Goal: Task Accomplishment & Management: Complete application form

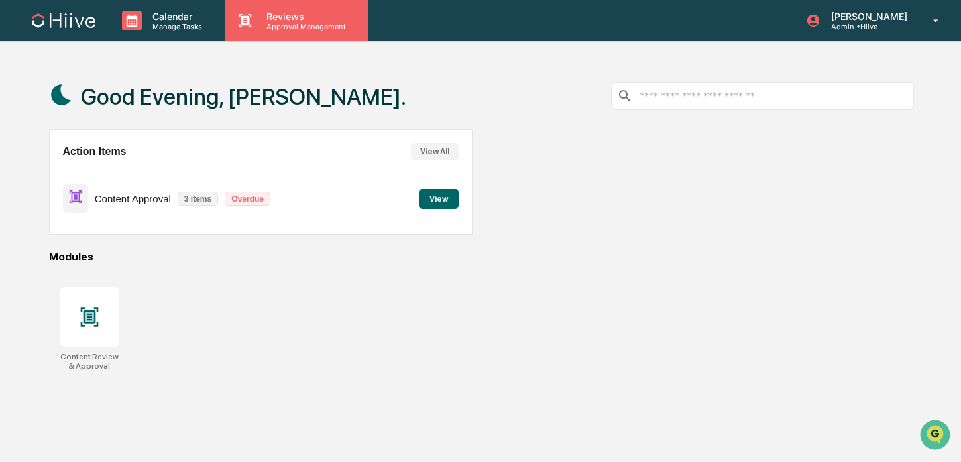
click at [280, 19] on p "Reviews" at bounding box center [304, 16] width 97 height 11
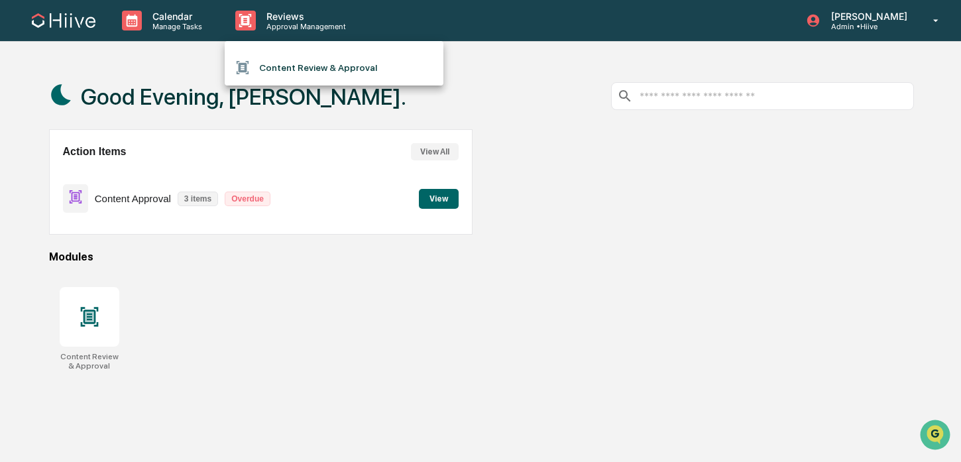
click at [290, 62] on li "Content Review & Approval" at bounding box center [334, 67] width 219 height 25
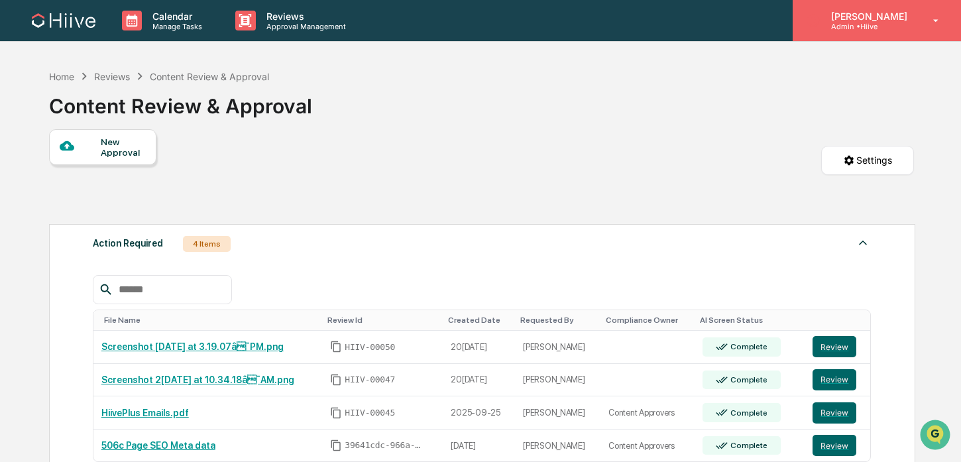
click at [915, 27] on div "Sean Jones Admin • Hiive" at bounding box center [877, 20] width 168 height 41
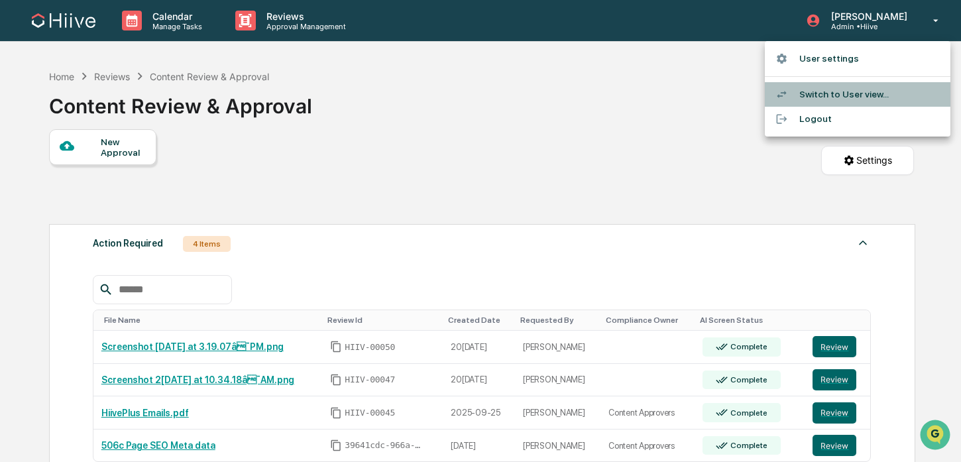
click at [849, 97] on li "Switch to User view..." at bounding box center [858, 94] width 186 height 25
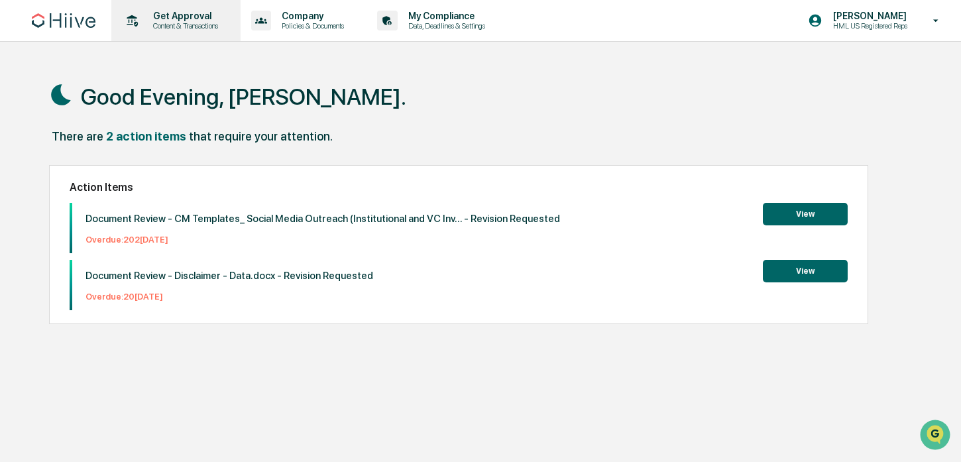
click at [202, 25] on p "Content & Transactions" at bounding box center [183, 25] width 82 height 9
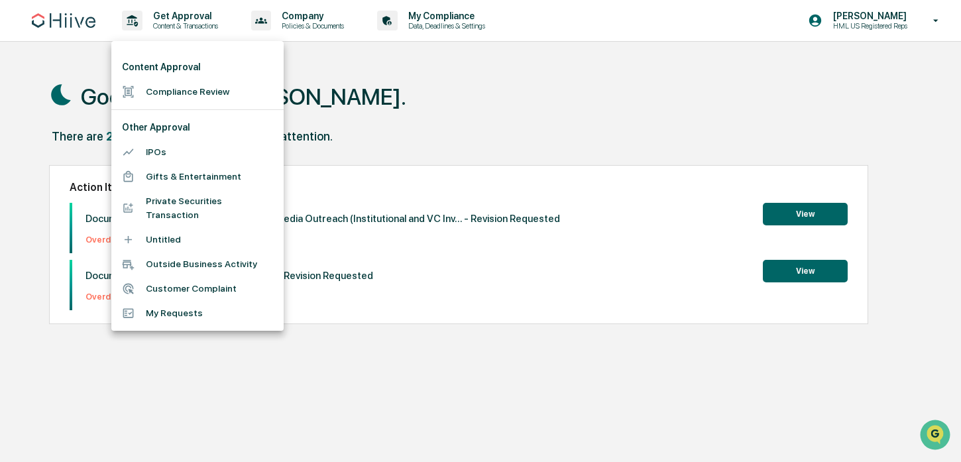
click at [185, 90] on li "Compliance Review" at bounding box center [197, 92] width 172 height 25
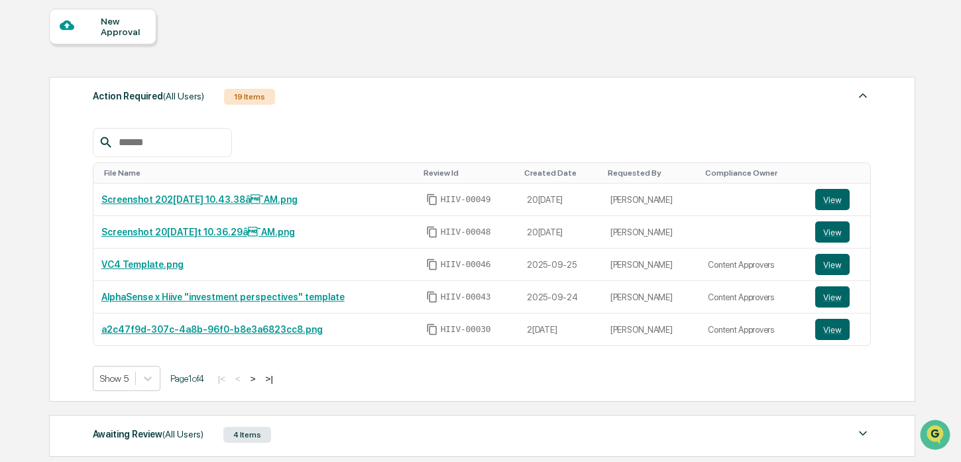
scroll to position [123, 0]
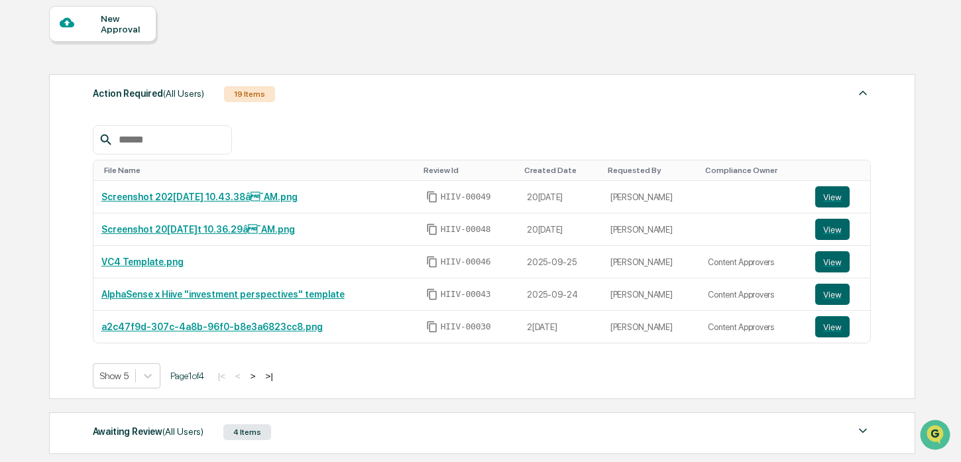
click at [260, 380] on button ">" at bounding box center [253, 375] width 13 height 11
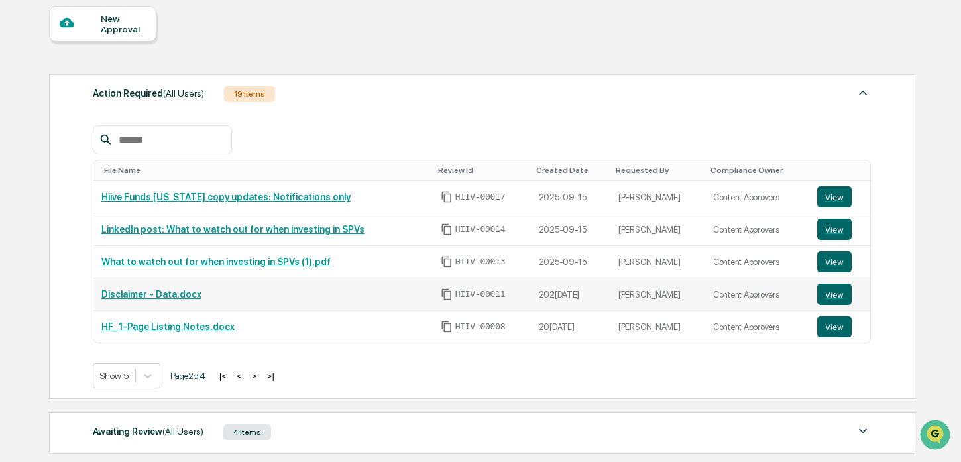
click at [190, 297] on link "Disclaimer - Data.docx" at bounding box center [151, 294] width 100 height 11
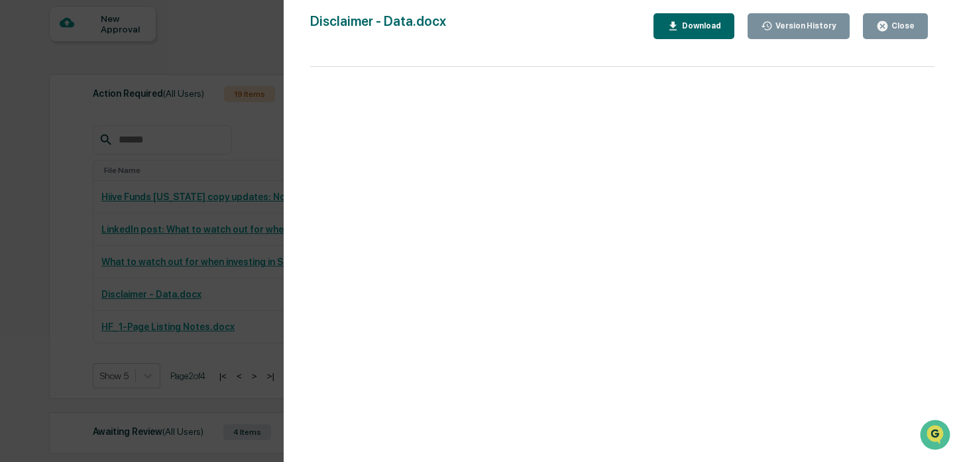
click at [888, 30] on icon "button" at bounding box center [882, 26] width 13 height 13
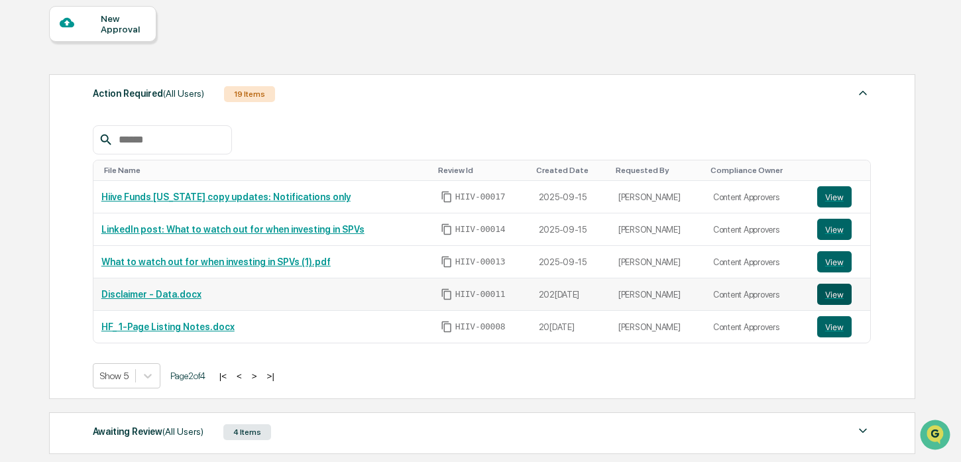
click at [838, 300] on button "View" at bounding box center [834, 294] width 34 height 21
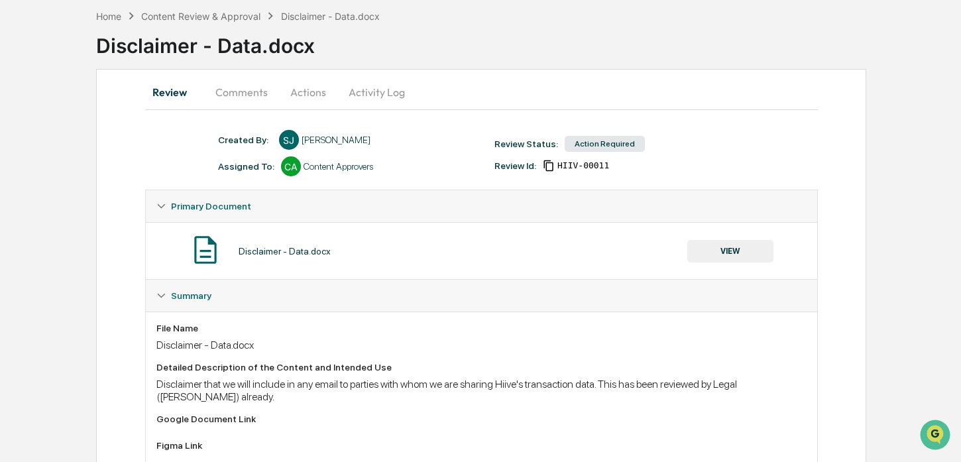
scroll to position [62, 0]
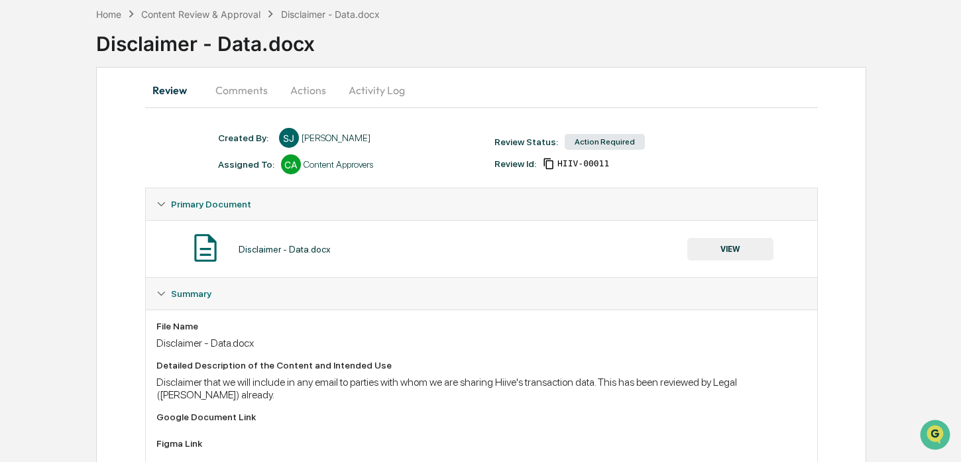
click at [249, 78] on button "Comments" at bounding box center [242, 90] width 74 height 32
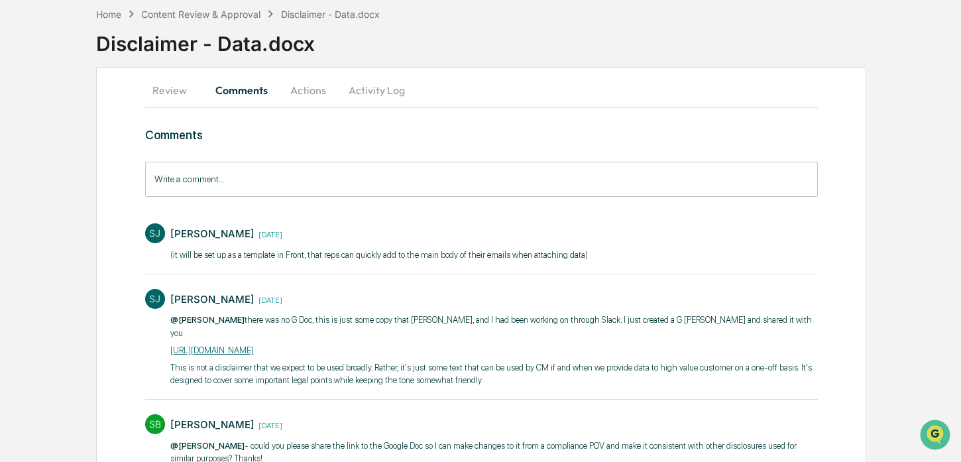
click at [314, 84] on button "Actions" at bounding box center [308, 90] width 60 height 32
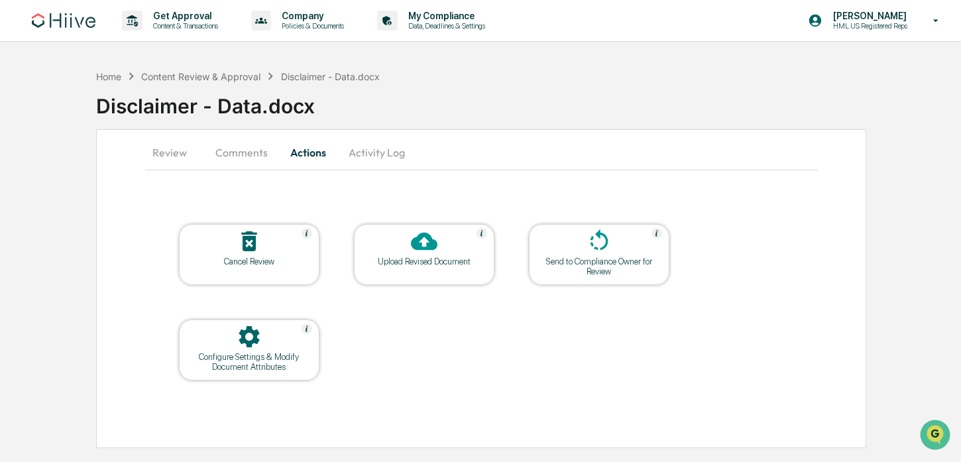
scroll to position [0, 0]
click at [361, 162] on button "Activity Log" at bounding box center [377, 153] width 78 height 32
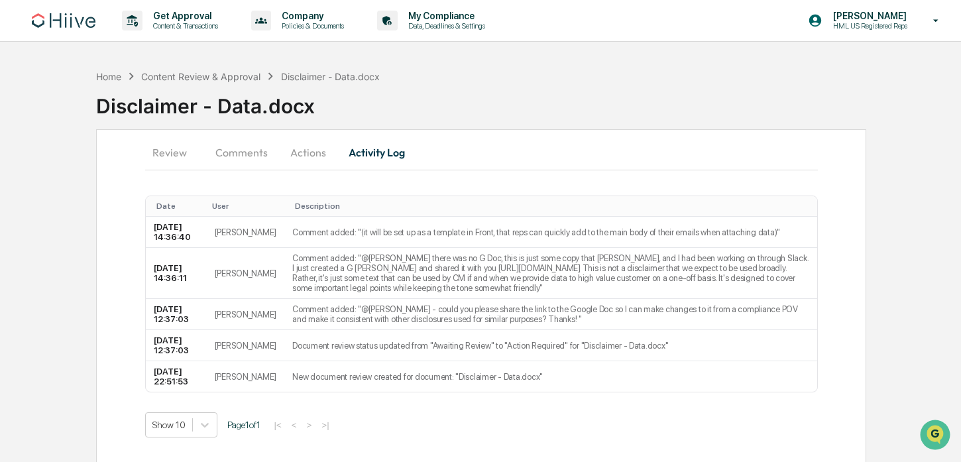
click at [153, 148] on button "Review" at bounding box center [175, 153] width 60 height 32
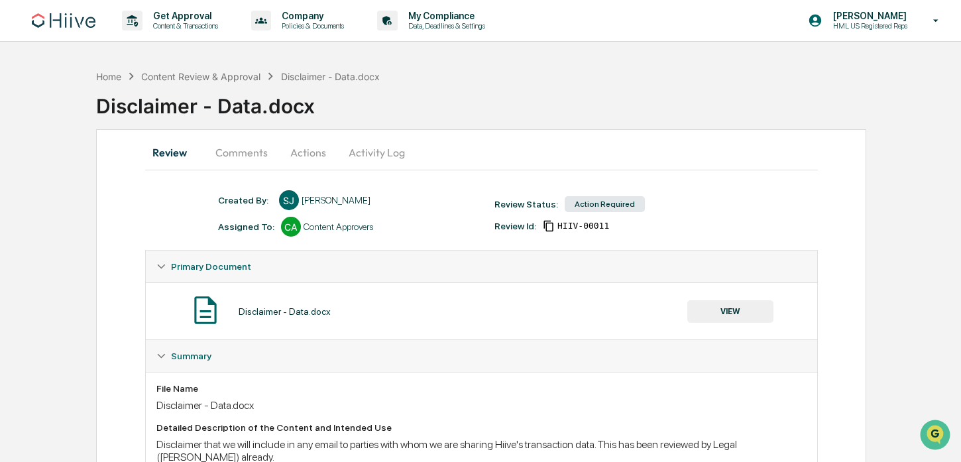
click at [302, 146] on button "Actions" at bounding box center [308, 153] width 60 height 32
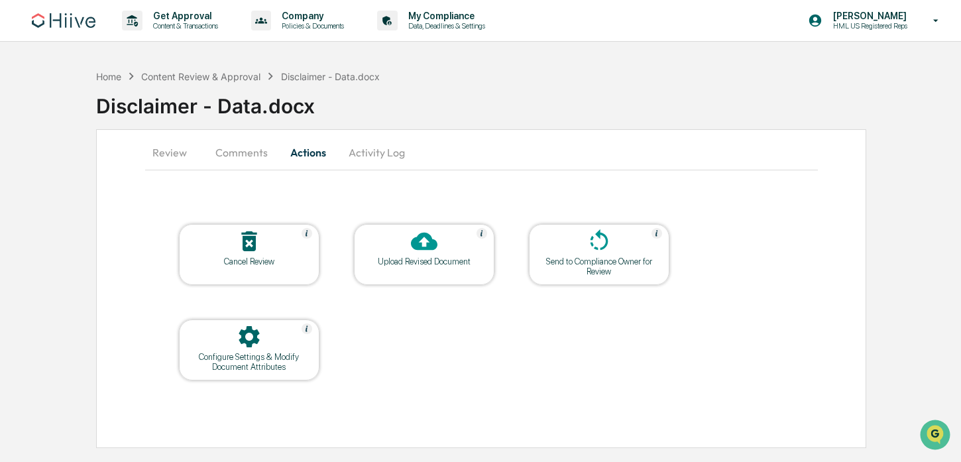
click at [369, 154] on button "Activity Log" at bounding box center [377, 153] width 78 height 32
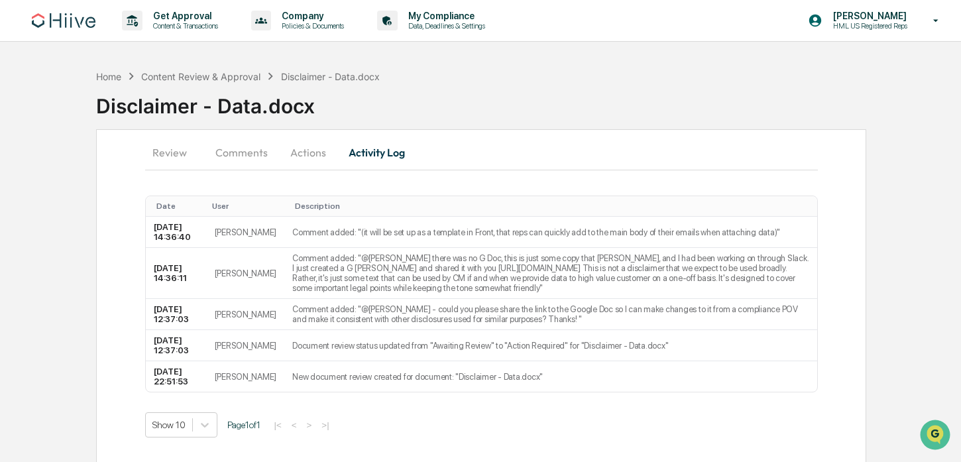
click at [252, 152] on button "Comments" at bounding box center [242, 153] width 74 height 32
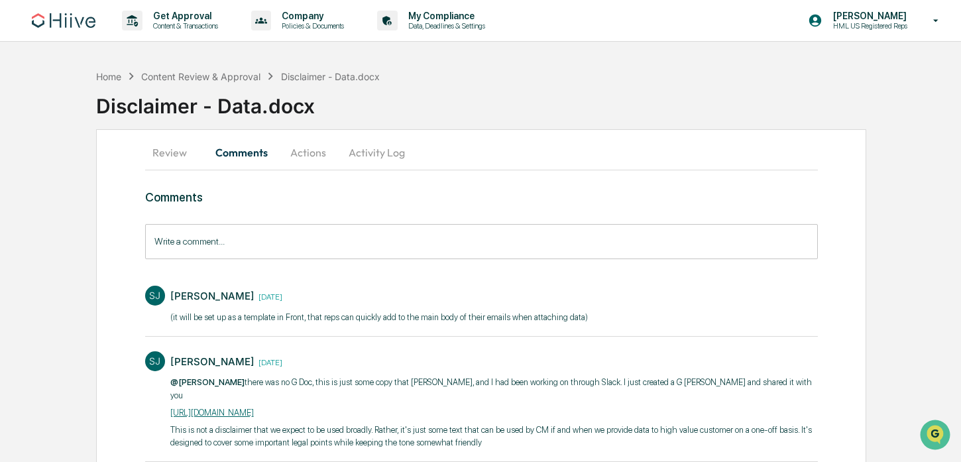
scroll to position [103, 0]
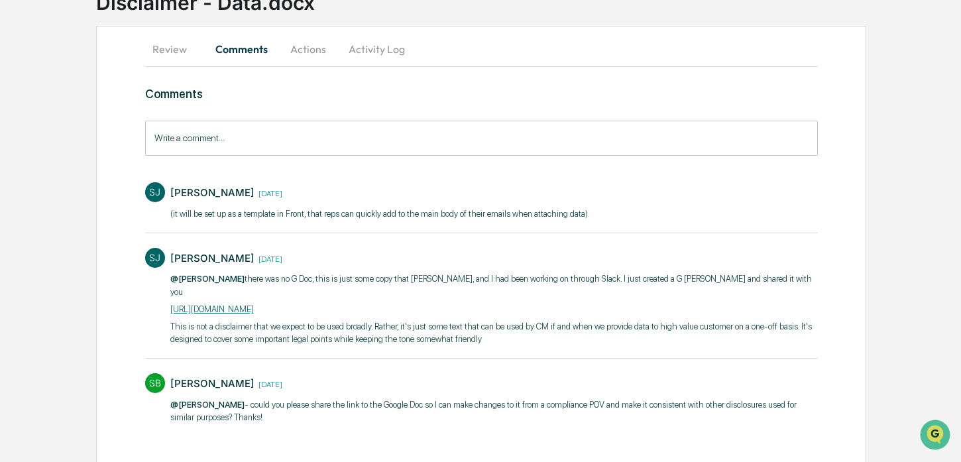
click at [254, 304] on link "[URL][DOMAIN_NAME]" at bounding box center [212, 309] width 84 height 10
click at [431, 135] on input "Write a comment..." at bounding box center [481, 138] width 673 height 35
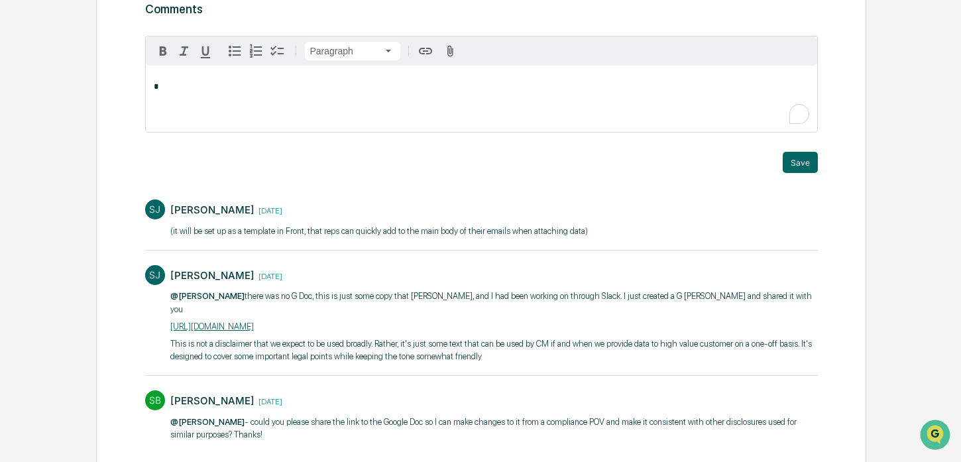
scroll to position [200, 0]
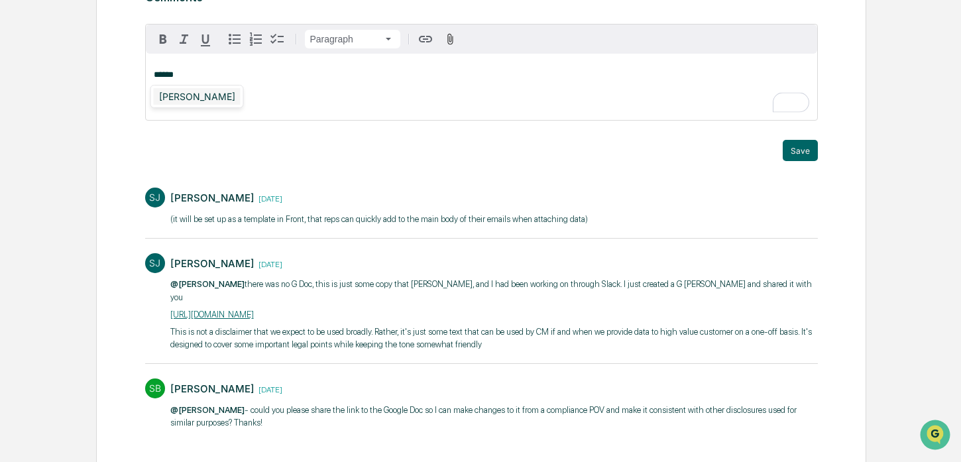
click at [212, 101] on div "[PERSON_NAME]" at bounding box center [197, 96] width 87 height 17
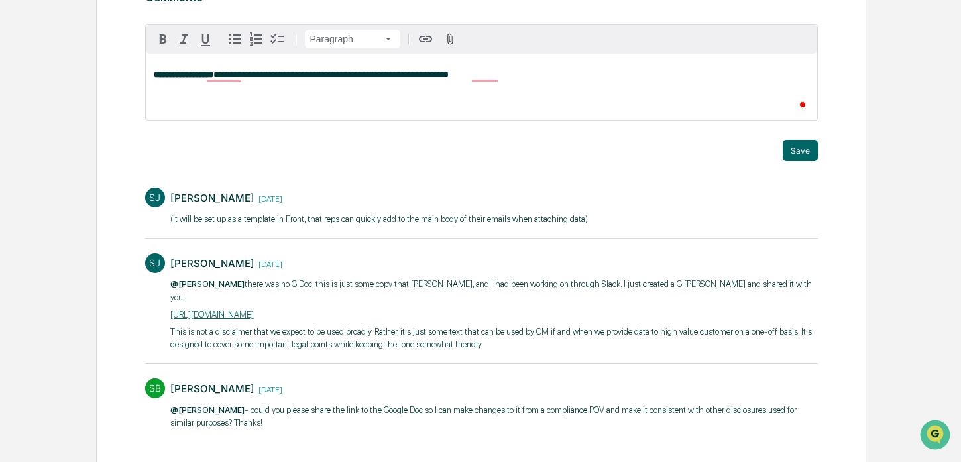
scroll to position [0, 0]
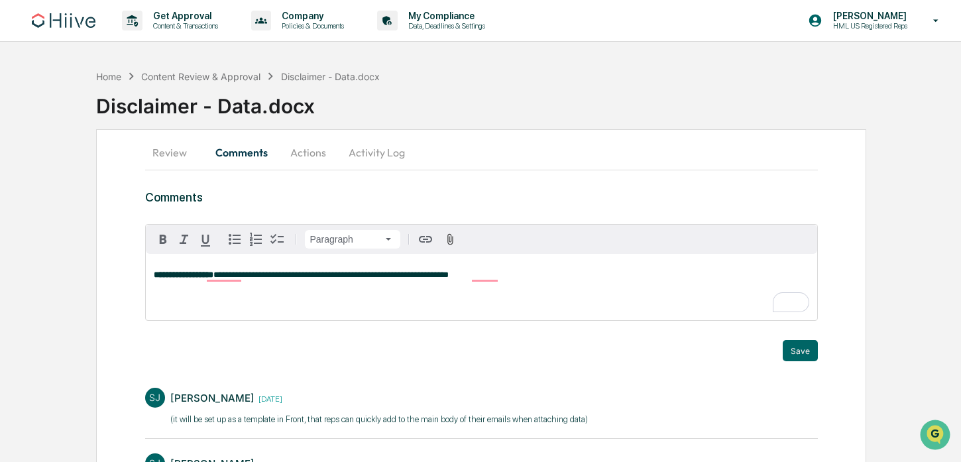
click at [317, 152] on button "Actions" at bounding box center [308, 153] width 60 height 32
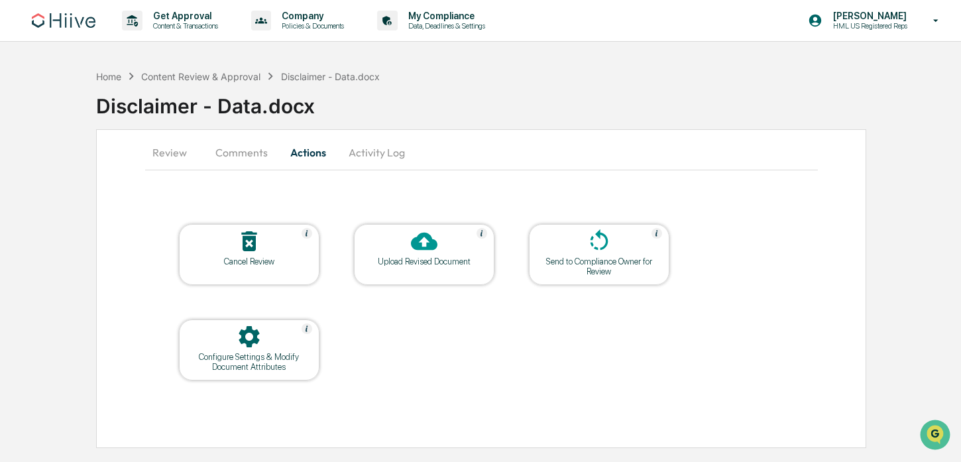
click at [376, 150] on button "Activity Log" at bounding box center [377, 153] width 78 height 32
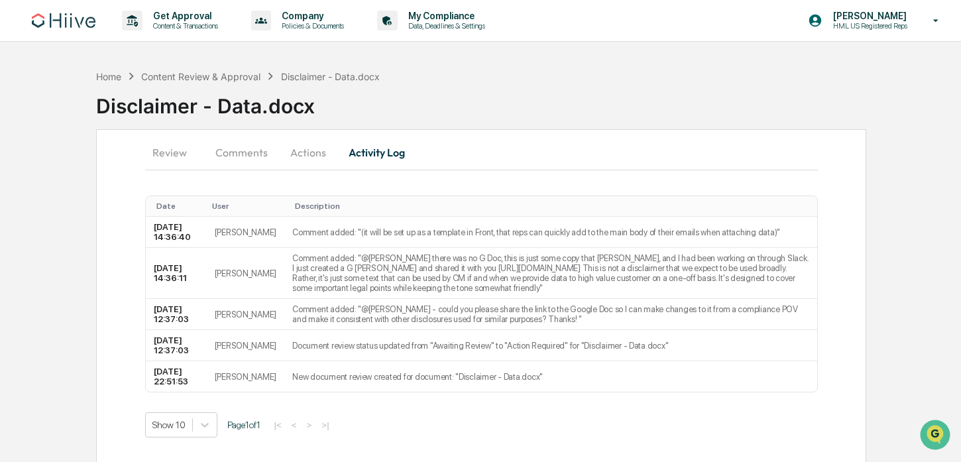
click at [246, 160] on button "Comments" at bounding box center [242, 153] width 74 height 32
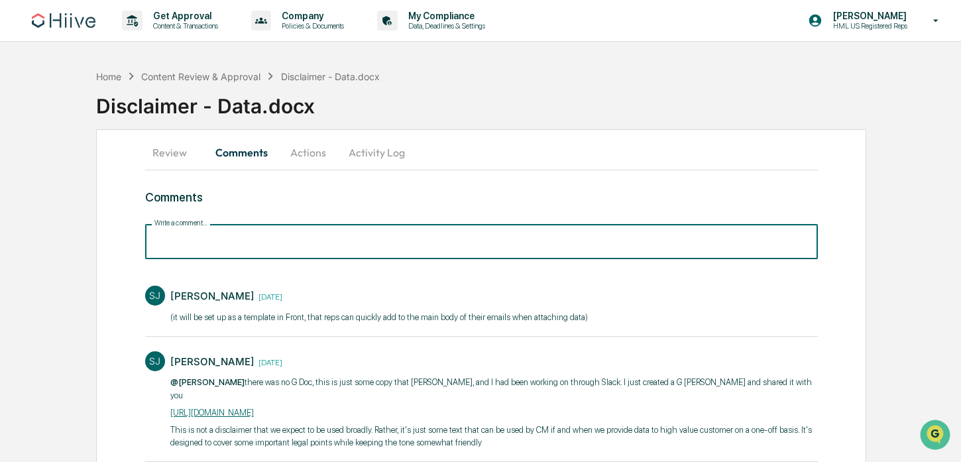
click at [500, 245] on input "Write a comment..." at bounding box center [481, 241] width 673 height 35
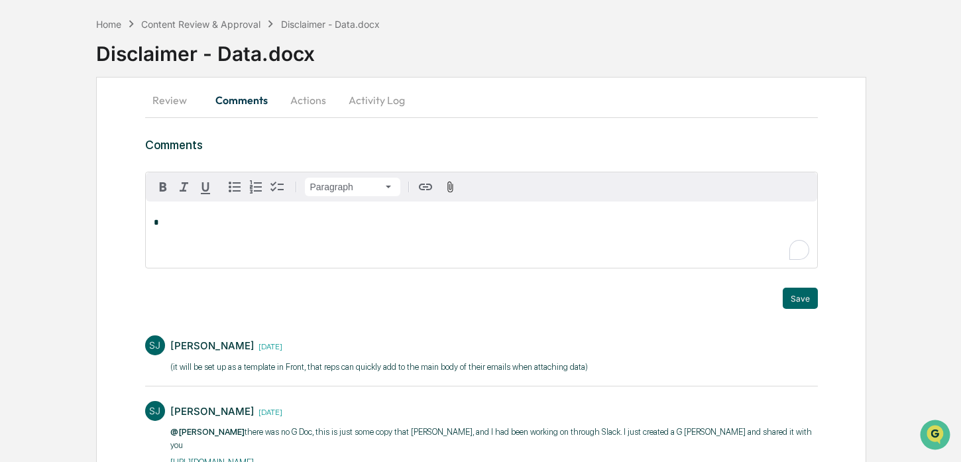
scroll to position [55, 0]
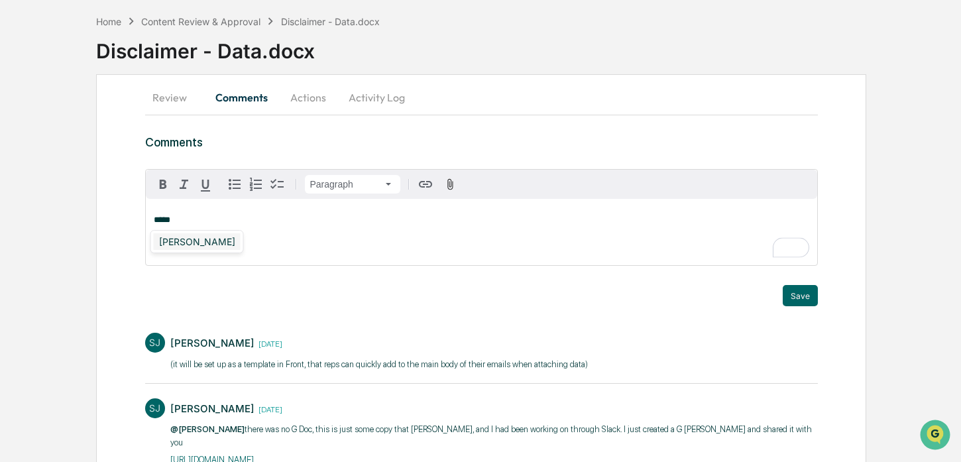
click at [236, 249] on div "[PERSON_NAME]" at bounding box center [197, 241] width 87 height 17
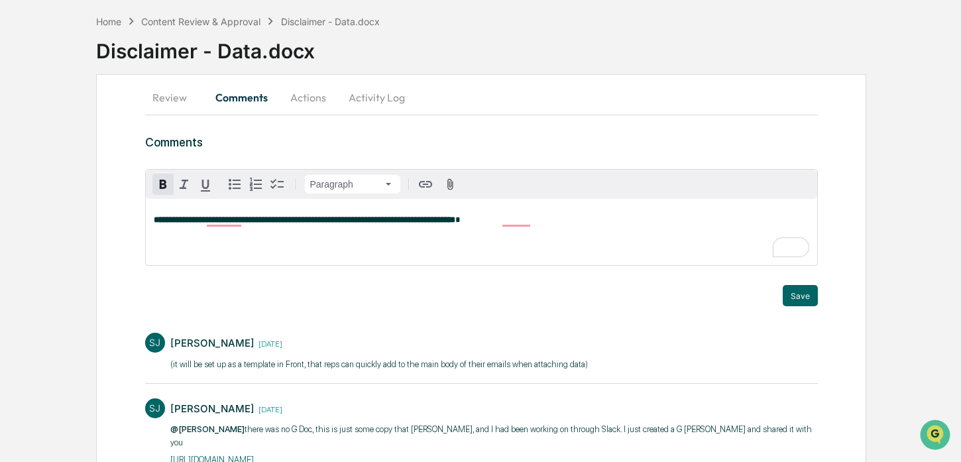
click at [156, 188] on icon "button" at bounding box center [163, 184] width 16 height 16
drag, startPoint x: 544, startPoint y: 222, endPoint x: 243, endPoint y: 216, distance: 300.9
click at [243, 216] on p "**********" at bounding box center [481, 219] width 655 height 9
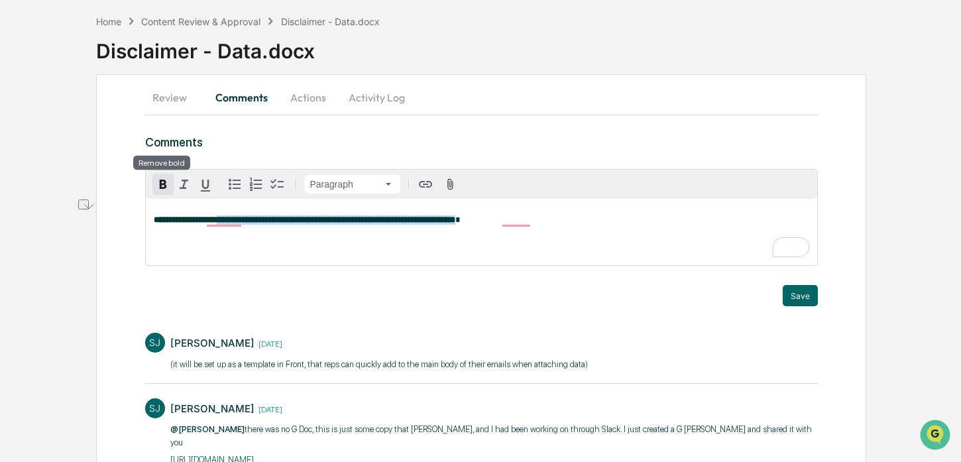
click at [156, 178] on icon "button" at bounding box center [163, 184] width 16 height 16
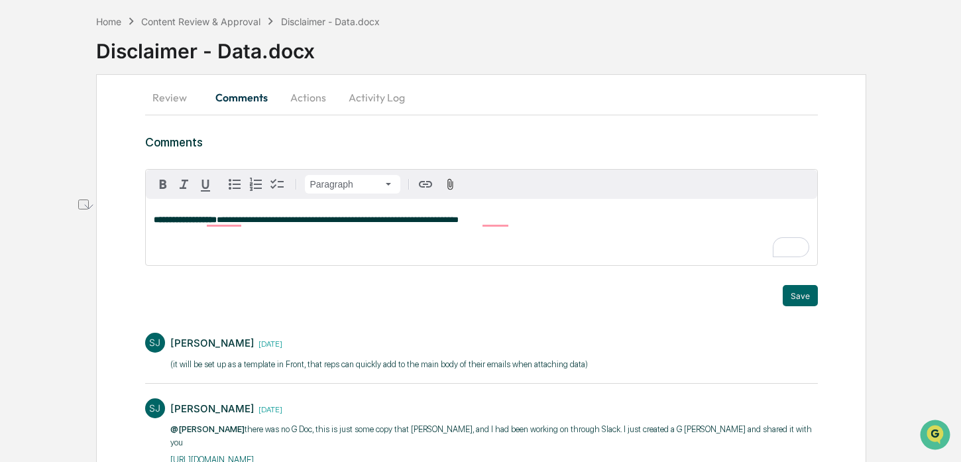
click at [553, 223] on p "**********" at bounding box center [481, 219] width 655 height 9
click at [804, 292] on button "Save" at bounding box center [800, 295] width 35 height 21
